Goal: Task Accomplishment & Management: Manage account settings

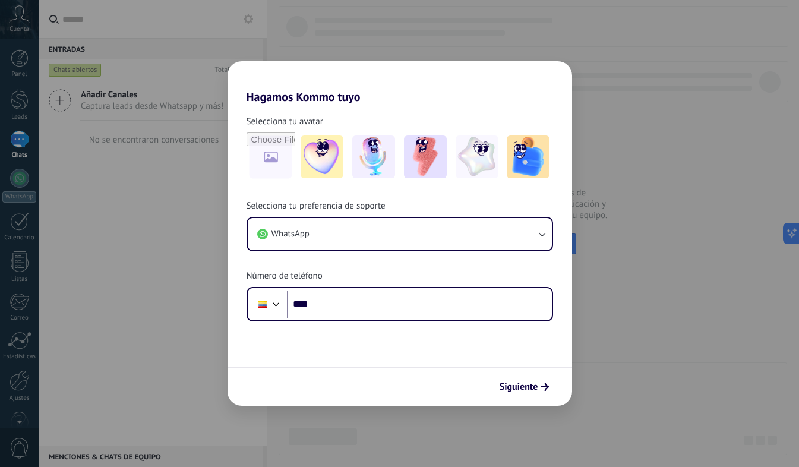
click at [178, 233] on div "Hagamos Kommo tuyo Selecciona tu avatar Selecciona tu preferencia de soporte Wh…" at bounding box center [399, 233] width 799 height 467
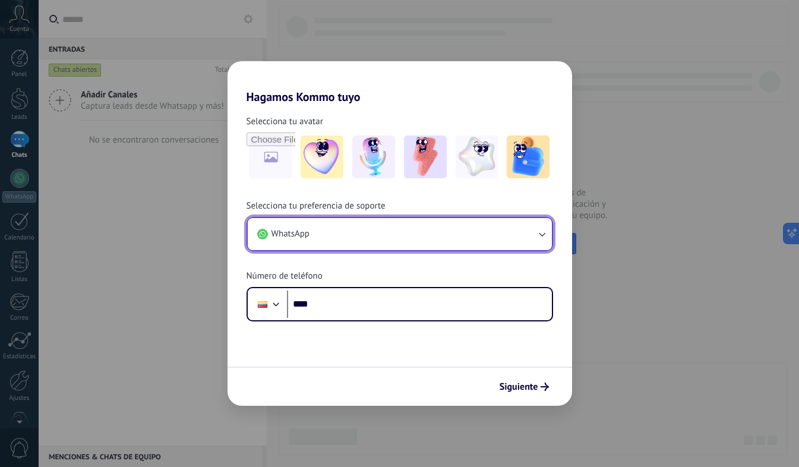
click at [326, 233] on button "WhatsApp" at bounding box center [400, 234] width 304 height 32
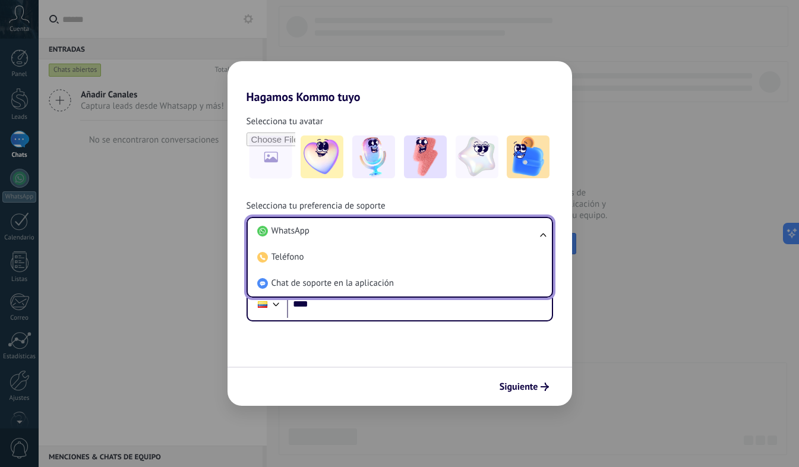
click at [326, 233] on li "WhatsApp" at bounding box center [397, 231] width 290 height 26
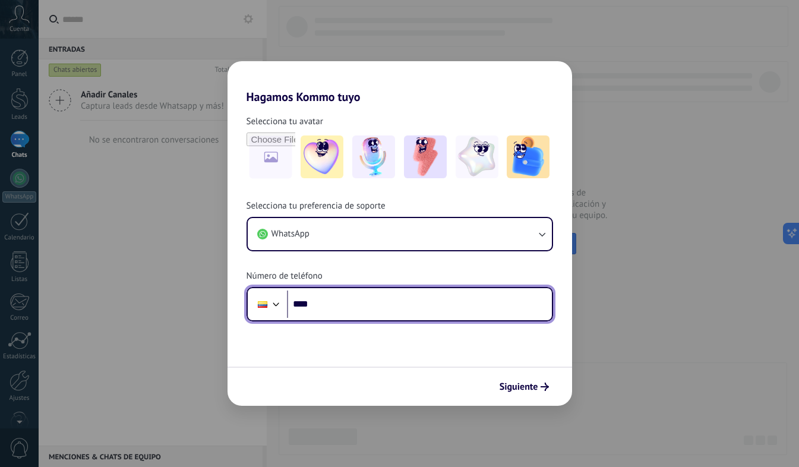
click at [322, 305] on input "****" at bounding box center [419, 303] width 265 height 27
type input "**********"
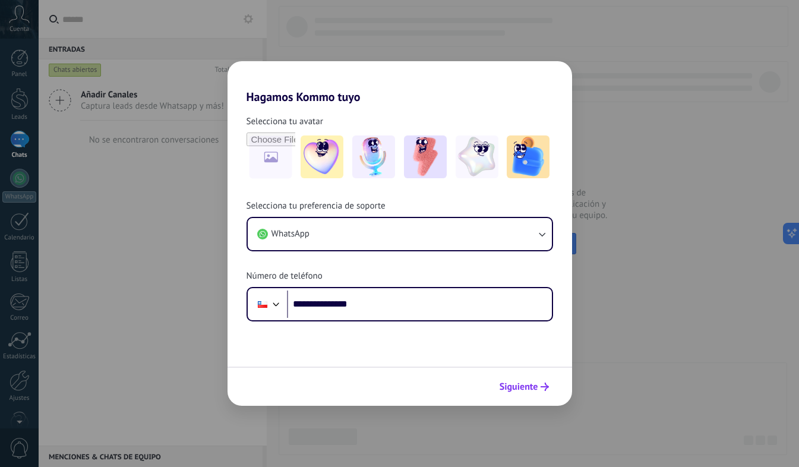
click at [524, 385] on span "Siguiente" at bounding box center [519, 387] width 39 height 8
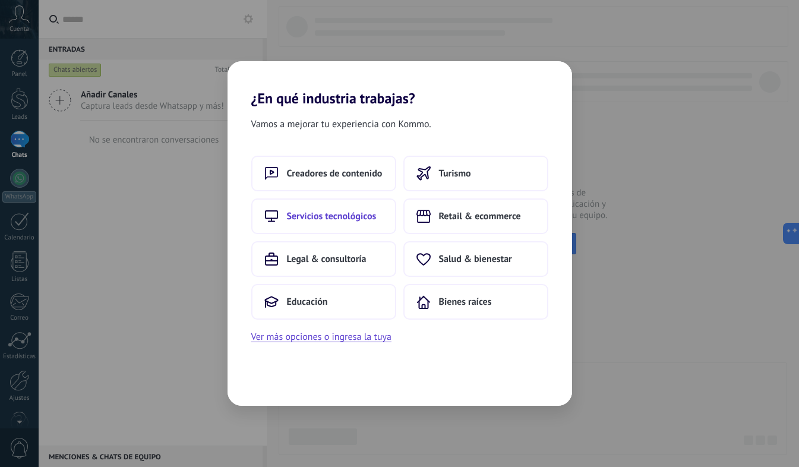
click at [375, 220] on span "Servicios tecnológicos" at bounding box center [332, 216] width 90 height 12
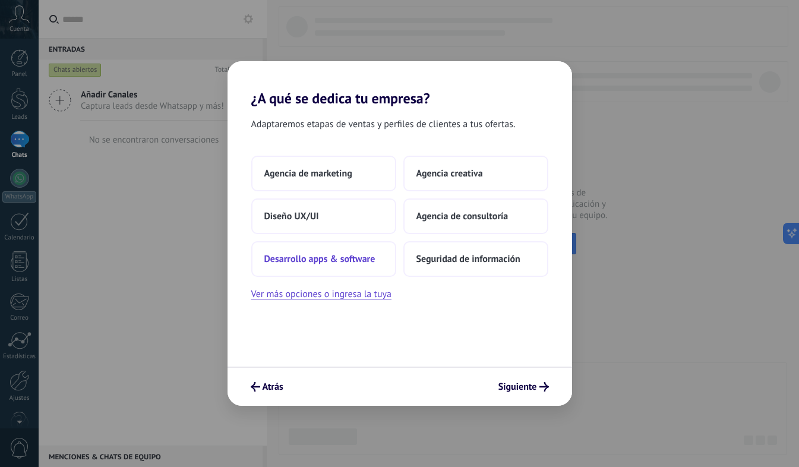
click at [383, 258] on button "Desarrollo apps & software" at bounding box center [323, 259] width 145 height 36
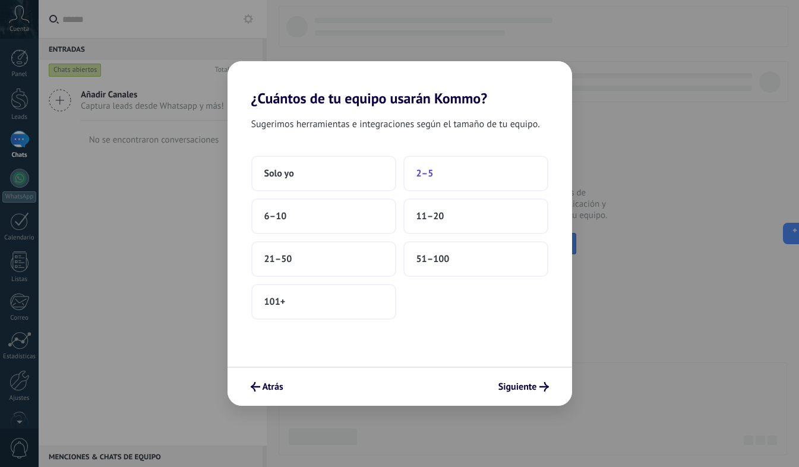
click at [439, 179] on button "2–5" at bounding box center [475, 174] width 145 height 36
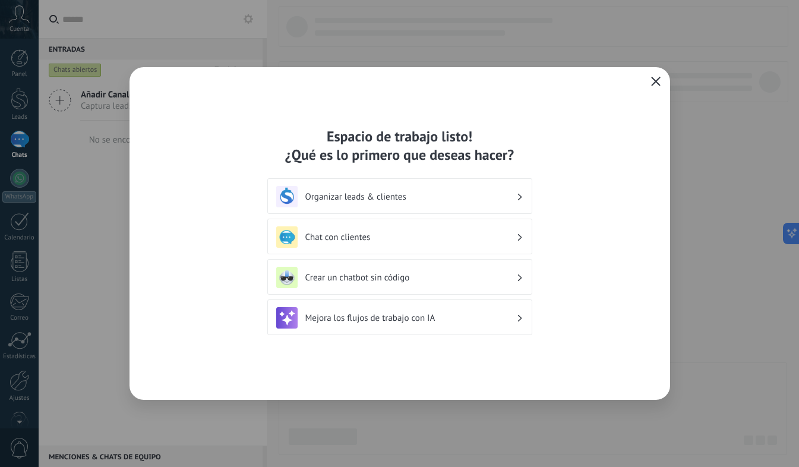
click at [656, 83] on icon "button" at bounding box center [656, 82] width 10 height 10
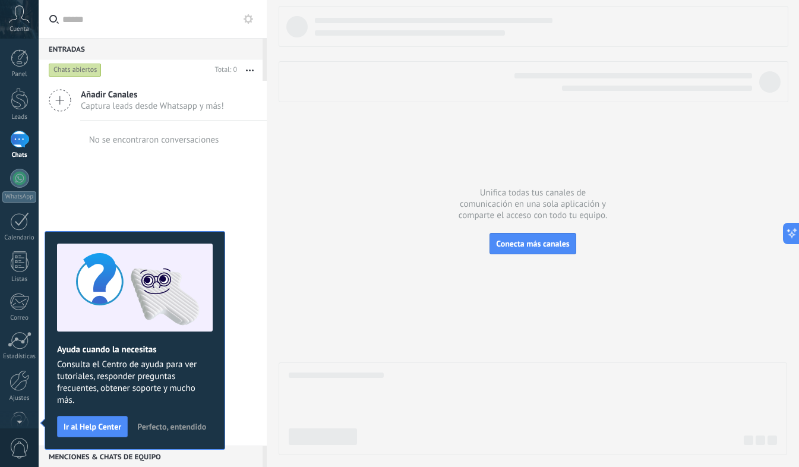
click at [21, 26] on span "Cuenta" at bounding box center [20, 30] width 20 height 8
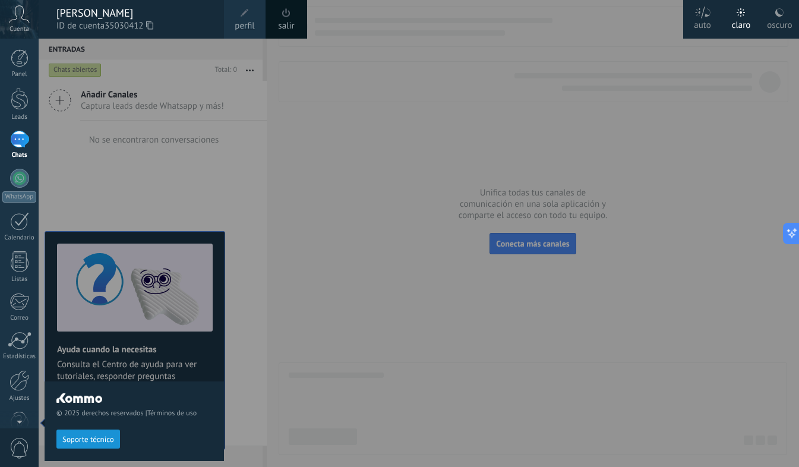
click at [244, 20] on span "perfil" at bounding box center [245, 26] width 20 height 13
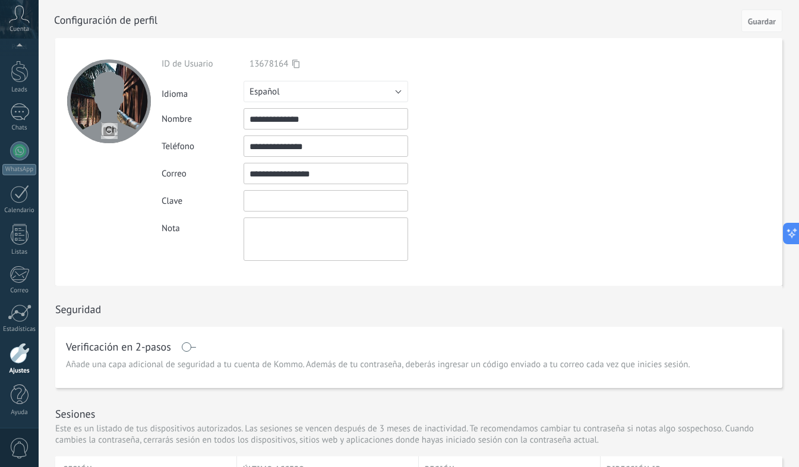
click at [277, 200] on input "textbox" at bounding box center [326, 200] width 165 height 21
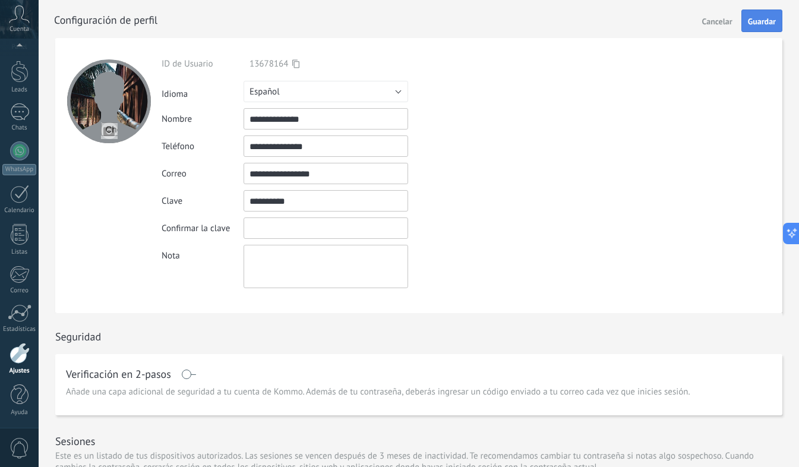
click at [765, 21] on span "Guardar" at bounding box center [762, 21] width 28 height 8
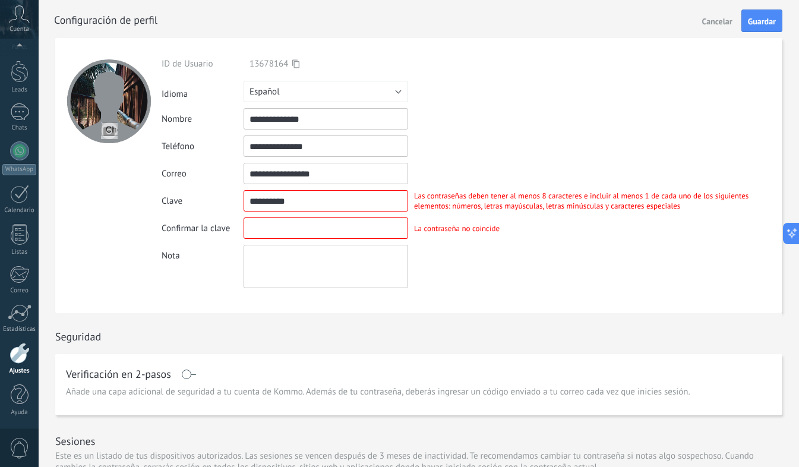
click at [331, 204] on input "textbox" at bounding box center [326, 200] width 165 height 21
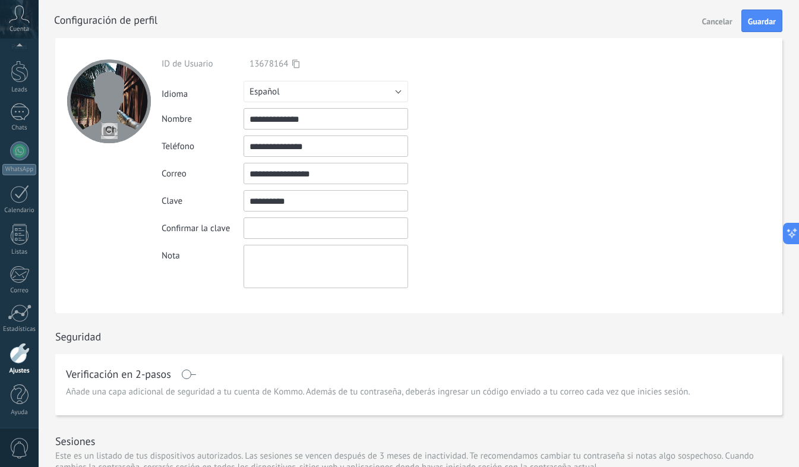
click at [331, 204] on input "textbox" at bounding box center [326, 200] width 165 height 21
click at [327, 230] on input "textbox" at bounding box center [326, 227] width 165 height 21
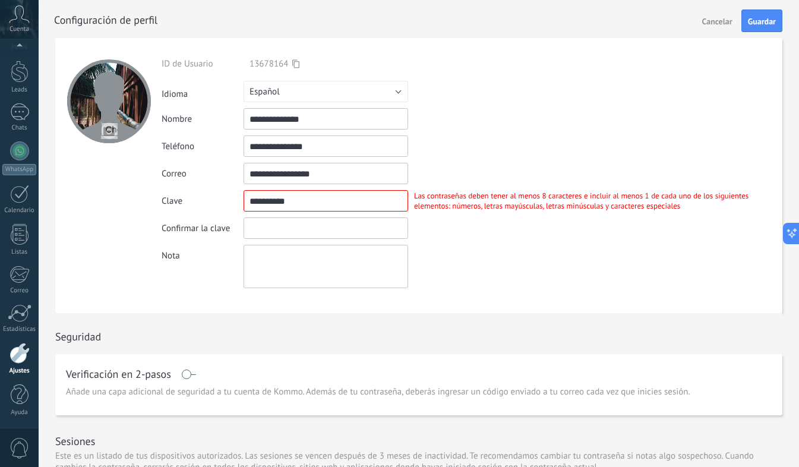
click at [317, 202] on input "textbox" at bounding box center [326, 200] width 165 height 21
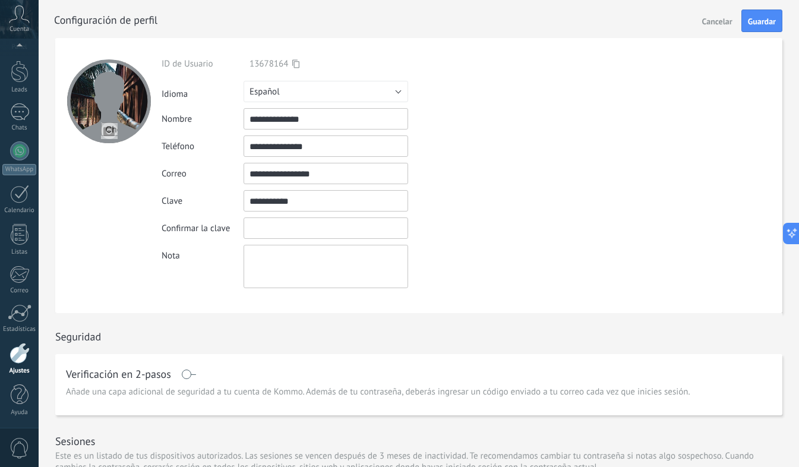
click at [302, 226] on input "textbox" at bounding box center [326, 227] width 165 height 21
click at [290, 198] on input "textbox" at bounding box center [326, 200] width 165 height 21
click at [283, 238] on input "textbox" at bounding box center [326, 227] width 165 height 21
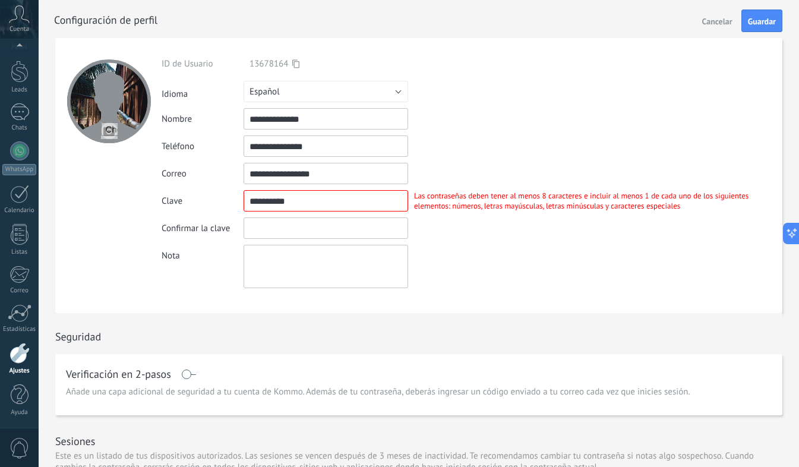
click at [292, 206] on input "textbox" at bounding box center [326, 200] width 165 height 21
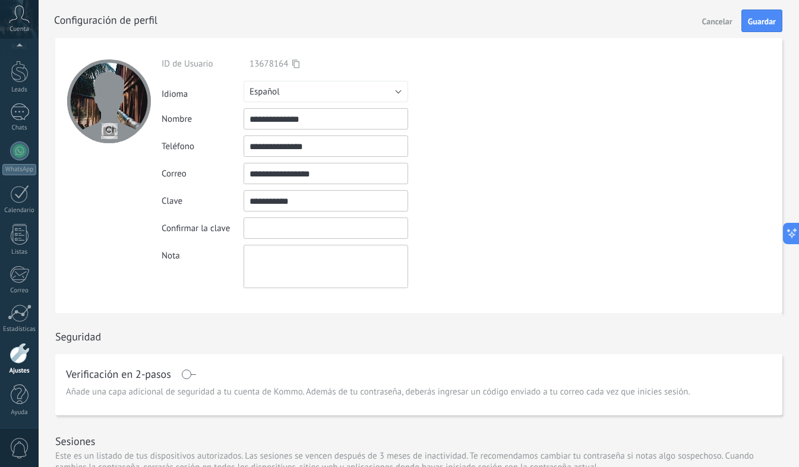
click at [292, 206] on input "textbox" at bounding box center [326, 200] width 165 height 21
type input "**********"
click at [292, 232] on input "textbox" at bounding box center [326, 227] width 165 height 21
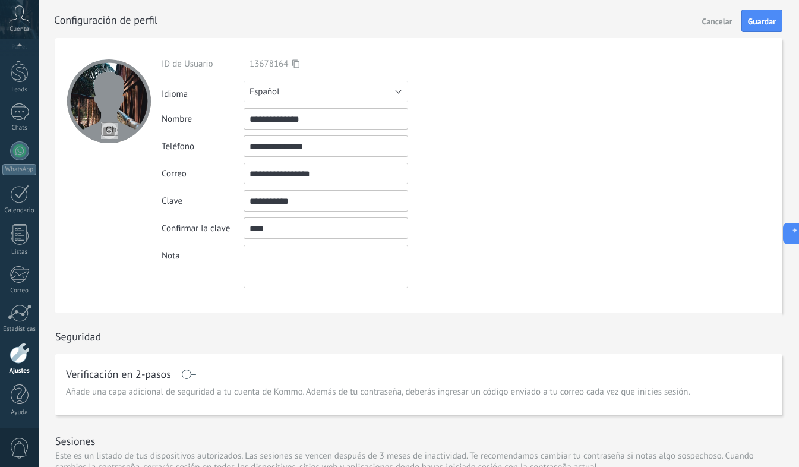
click at [277, 201] on input "textbox" at bounding box center [326, 200] width 165 height 21
click at [271, 225] on input "textbox" at bounding box center [326, 227] width 165 height 21
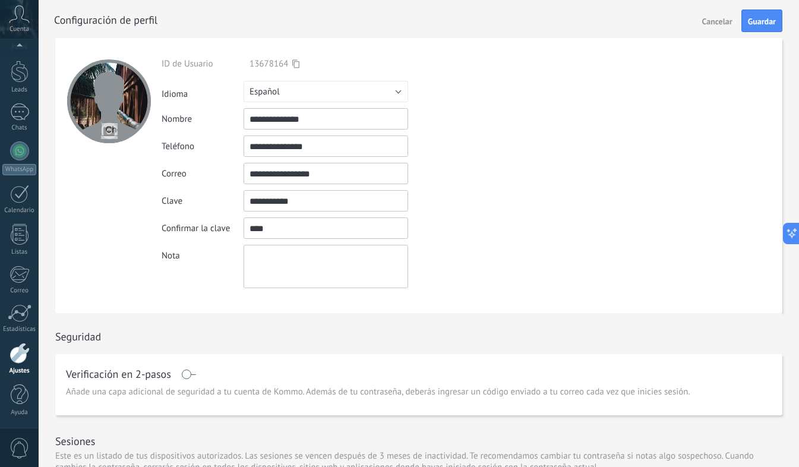
click at [271, 225] on input "textbox" at bounding box center [326, 227] width 165 height 21
paste input "**********"
type input "**********"
click at [763, 21] on span "Guardar" at bounding box center [762, 21] width 28 height 8
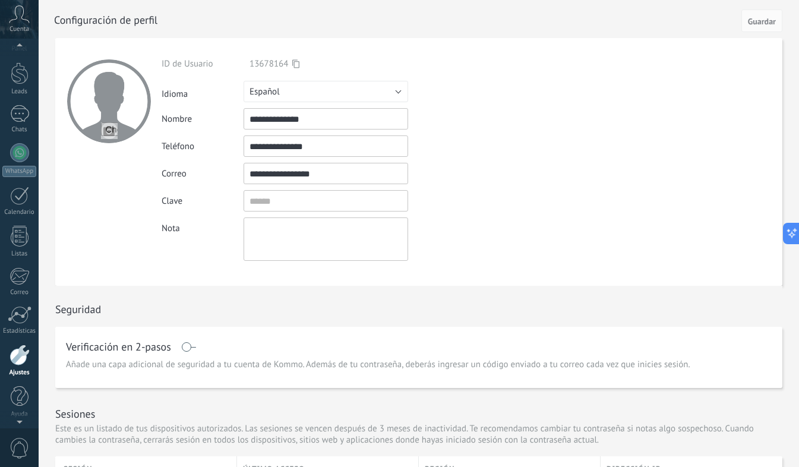
scroll to position [27, 0]
click at [17, 17] on icon at bounding box center [19, 14] width 21 height 18
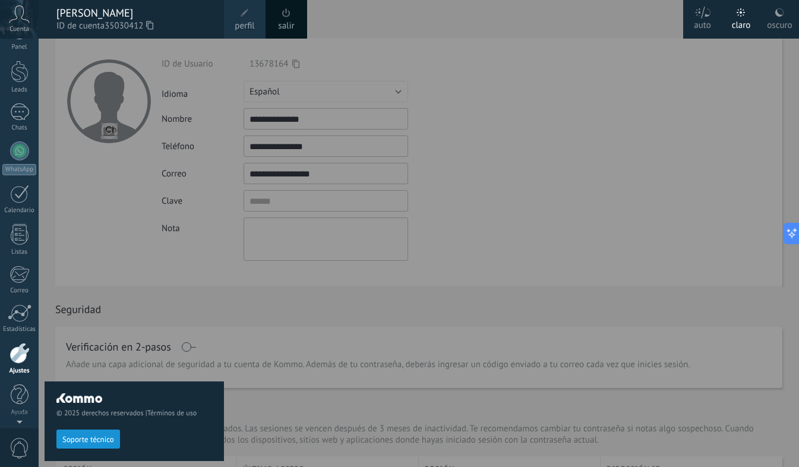
scroll to position [0, 0]
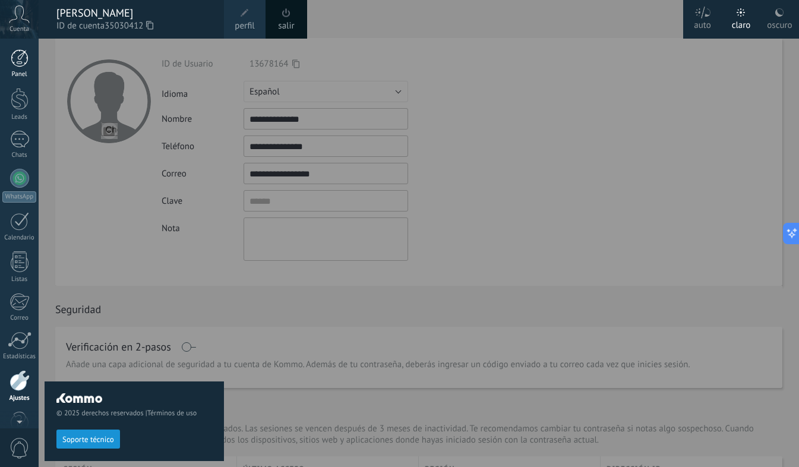
click at [20, 58] on div at bounding box center [20, 58] width 18 height 18
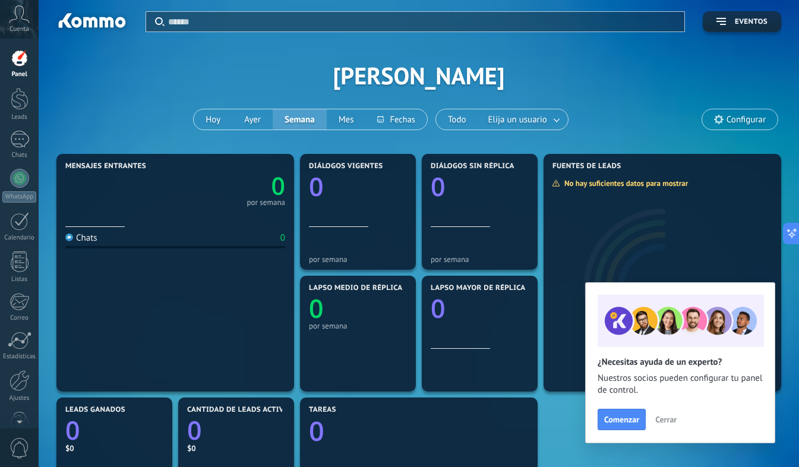
click at [665, 421] on span "Cerrar" at bounding box center [665, 419] width 21 height 8
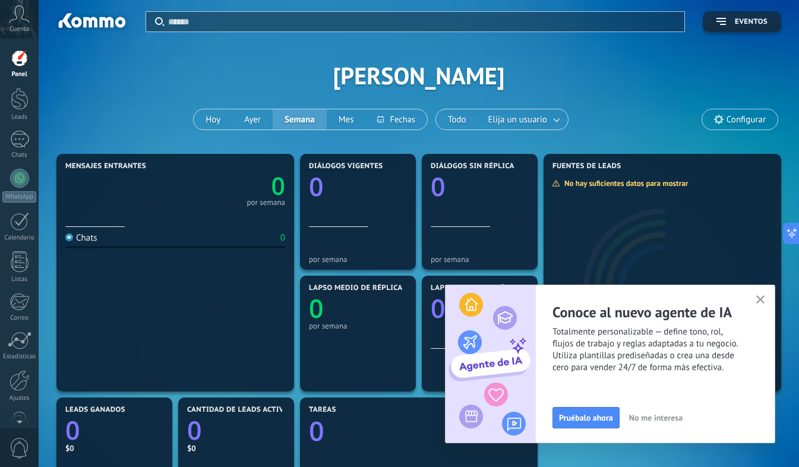
click at [762, 296] on icon "button" at bounding box center [760, 299] width 9 height 9
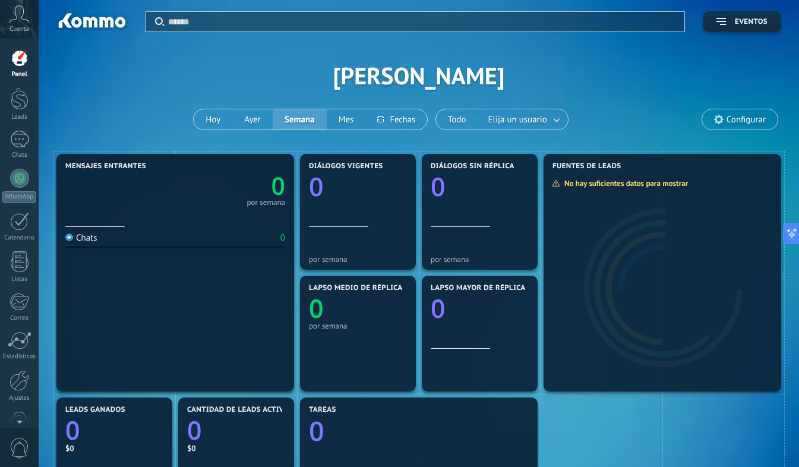
drag, startPoint x: 178, startPoint y: 267, endPoint x: 178, endPoint y: 258, distance: 9.5
click at [18, 23] on div "Cuenta" at bounding box center [19, 19] width 39 height 39
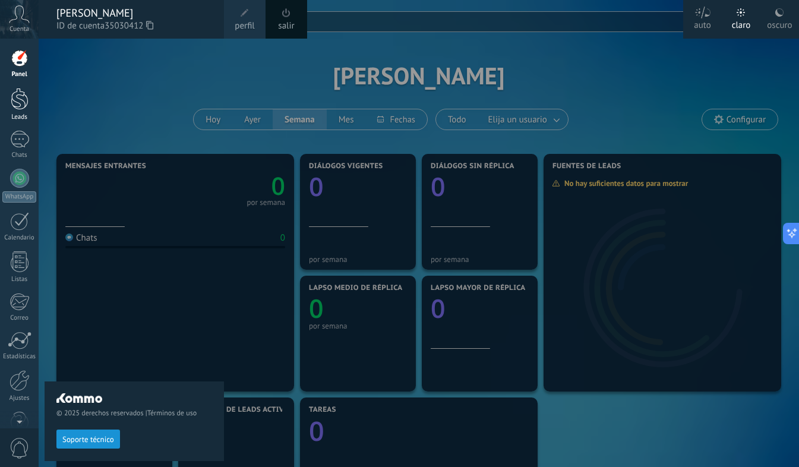
click at [20, 95] on div at bounding box center [20, 99] width 18 height 22
